Goal: Navigation & Orientation: Find specific page/section

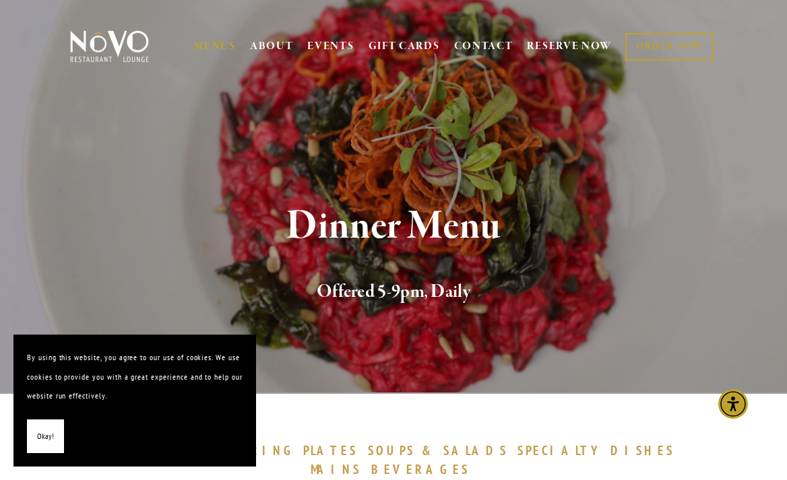
scroll to position [3, 0]
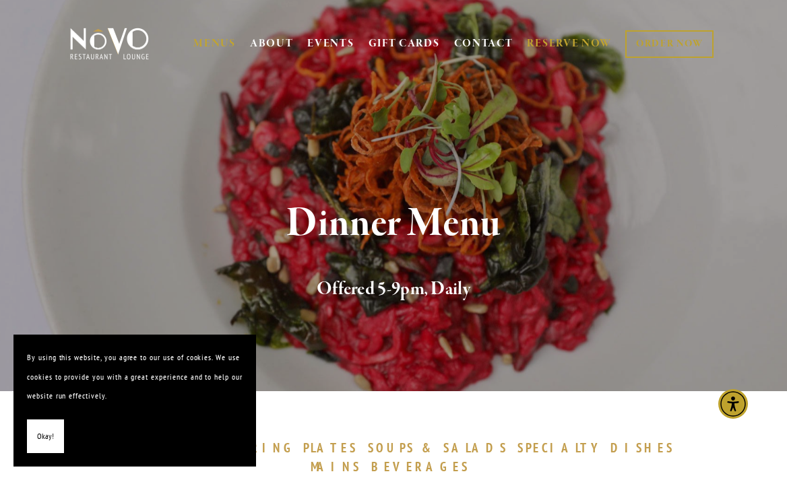
click at [566, 41] on link "RESERVE NOW" at bounding box center [569, 44] width 85 height 26
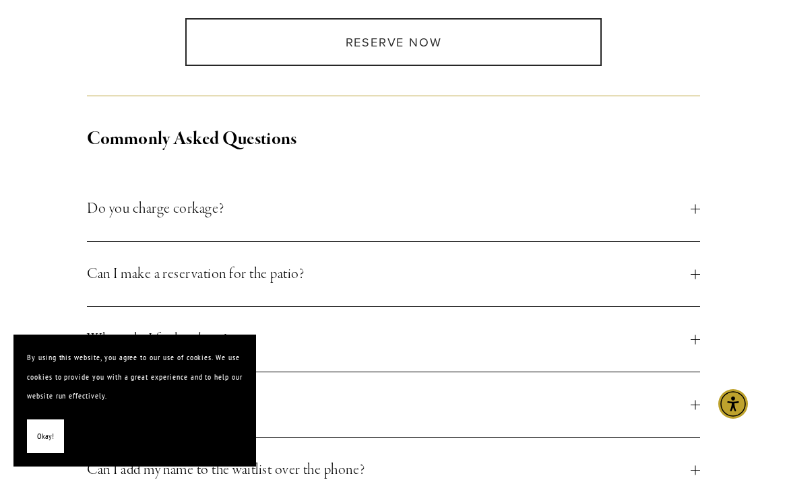
scroll to position [423, 0]
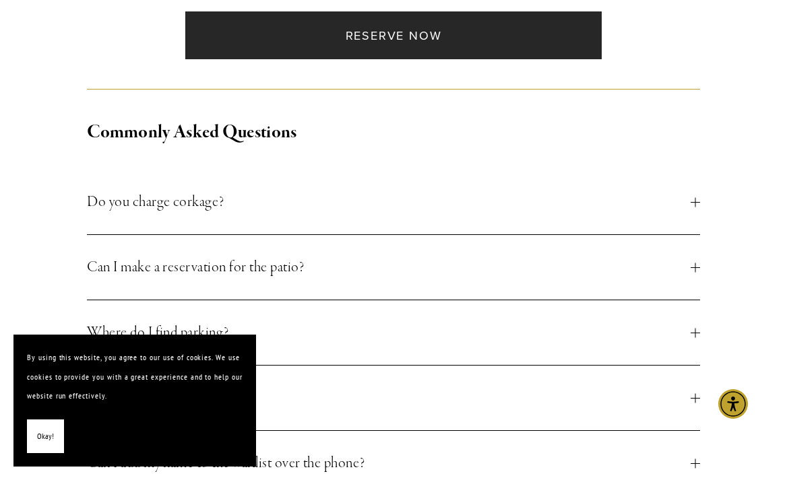
click at [438, 40] on link "Reserve Now" at bounding box center [393, 35] width 416 height 48
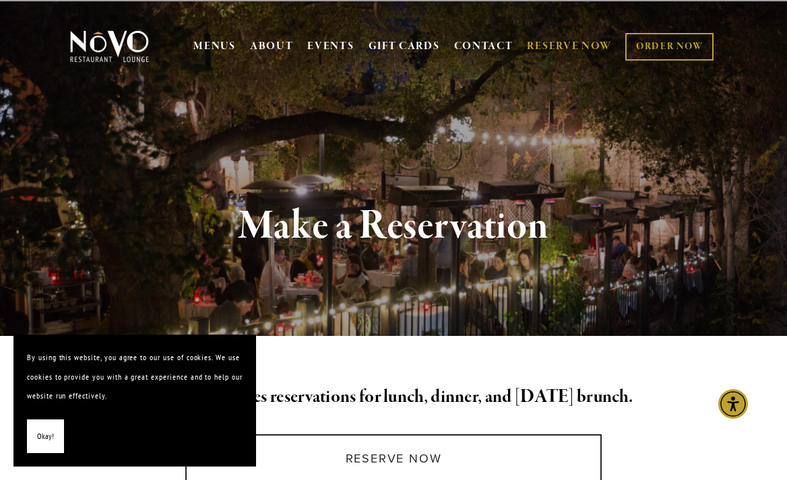
scroll to position [0, 0]
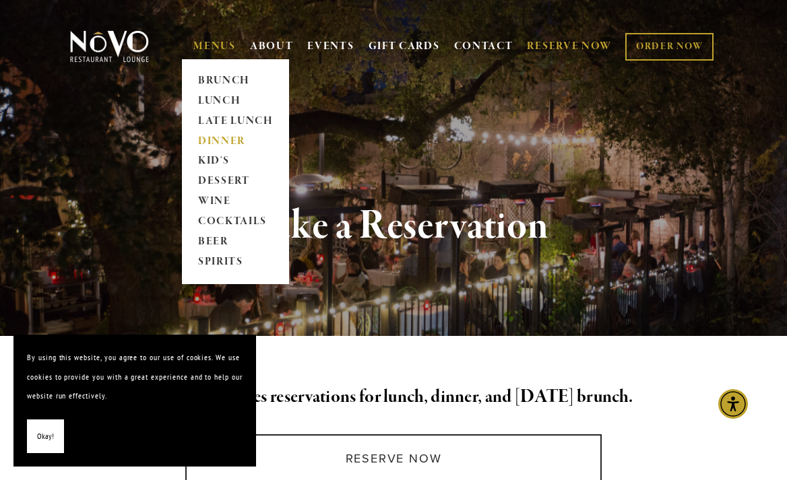
click at [210, 137] on link "DINNER" at bounding box center [235, 141] width 84 height 20
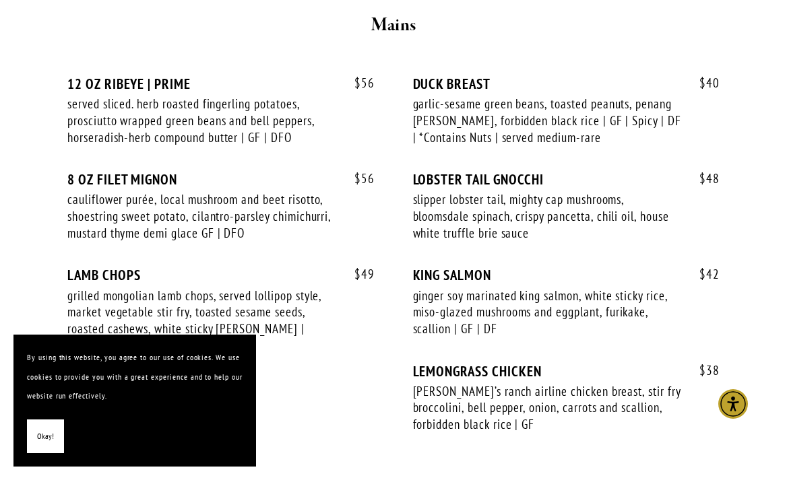
scroll to position [2581, 0]
click at [210, 170] on div "8 OZ FILET MIGNON" at bounding box center [220, 178] width 307 height 17
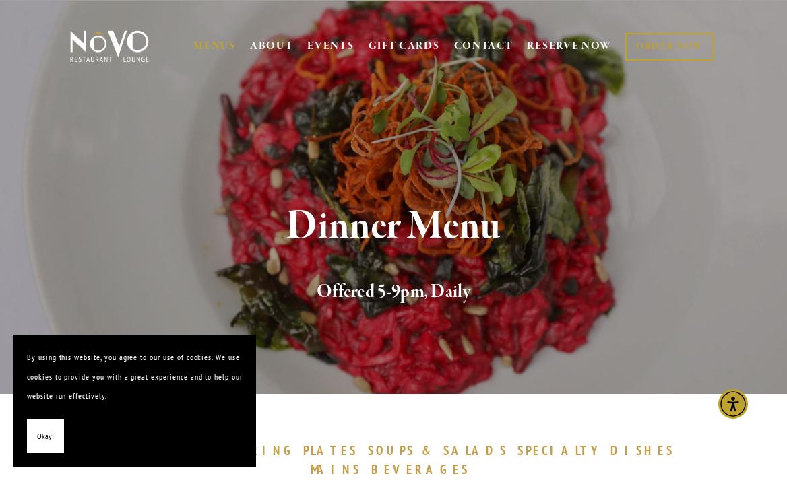
scroll to position [0, 0]
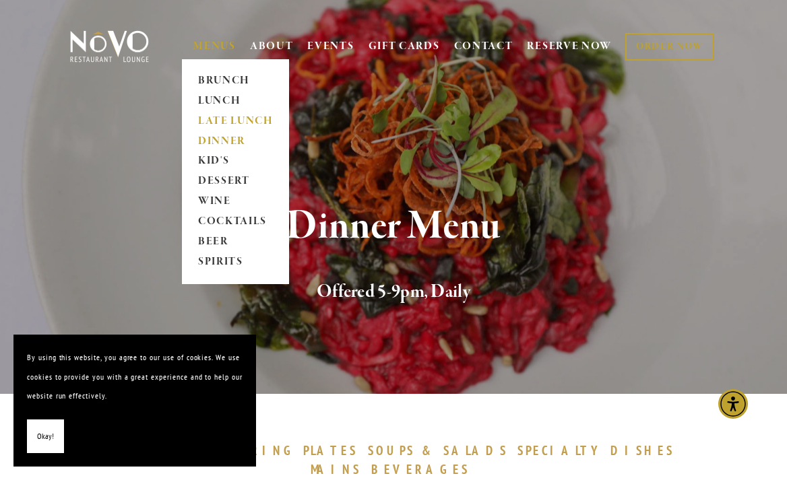
click at [226, 119] on link "LATE LUNCH" at bounding box center [235, 121] width 84 height 20
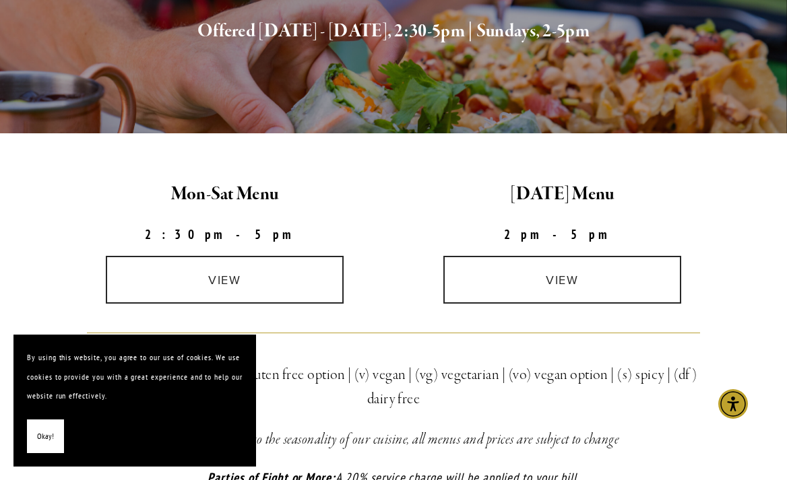
scroll to position [255, 0]
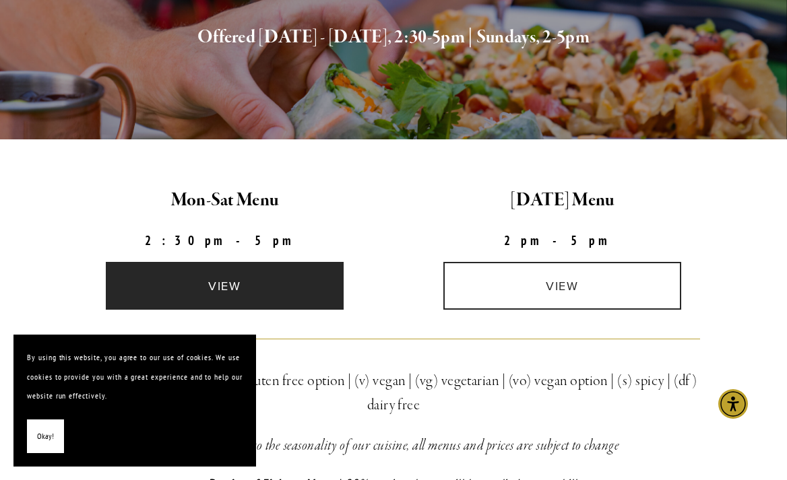
click at [231, 277] on link "view" at bounding box center [224, 286] width 237 height 48
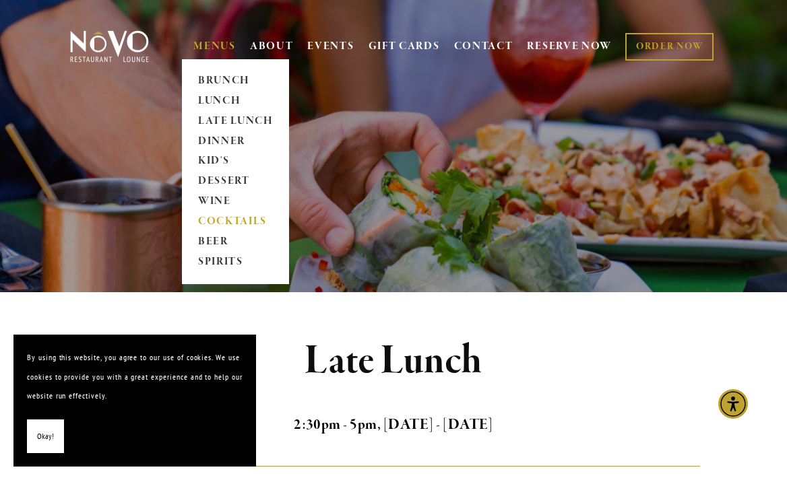
click at [226, 218] on link "COCKTAILS" at bounding box center [235, 222] width 84 height 20
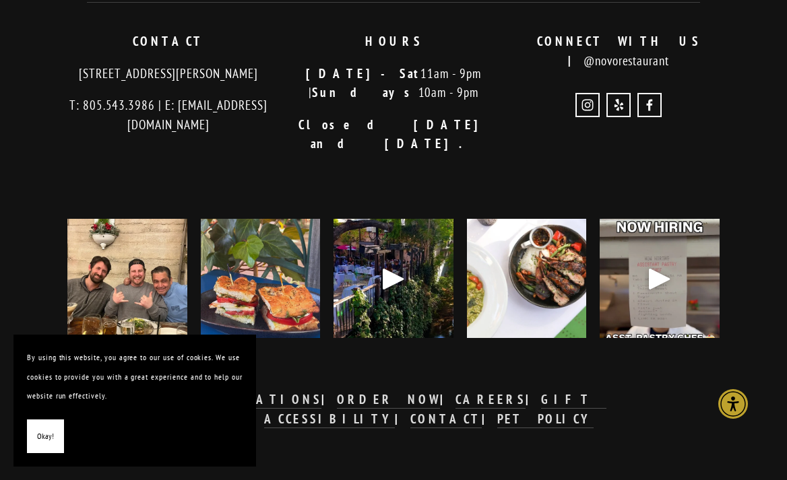
scroll to position [2158, 0]
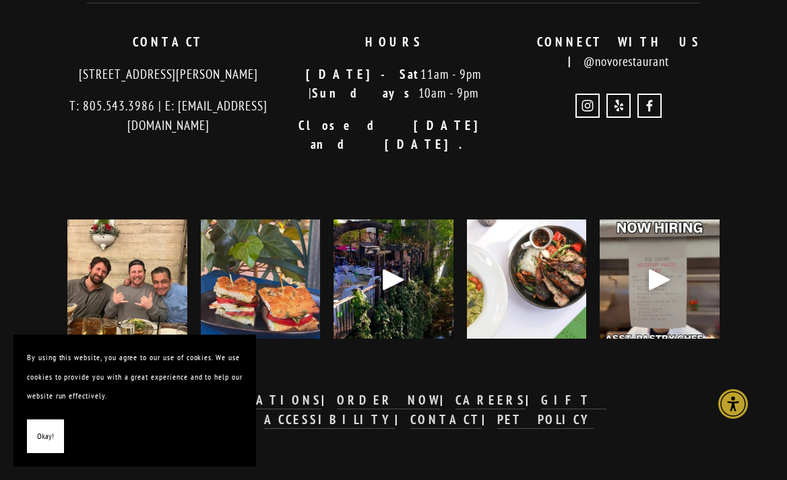
click at [132, 273] on img at bounding box center [127, 280] width 169 height 120
